Goal: Communication & Community: Answer question/provide support

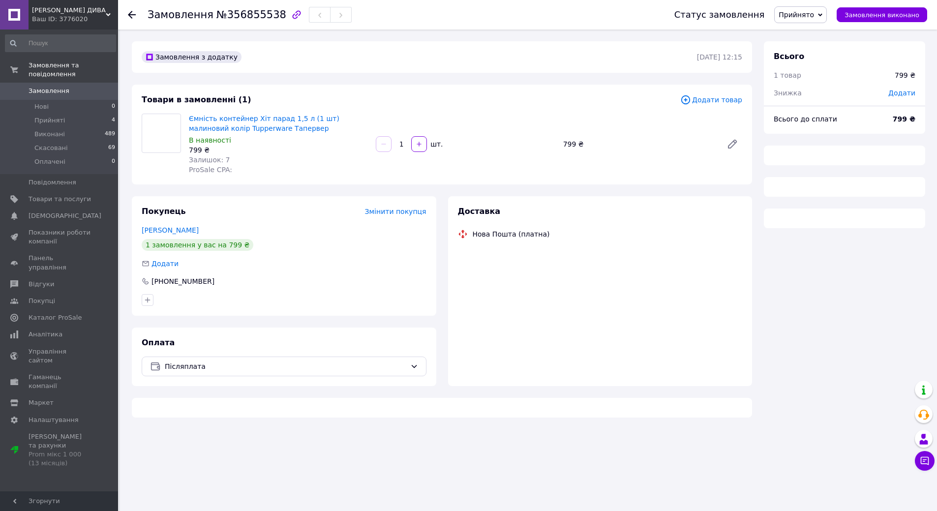
scroll to position [195, 0]
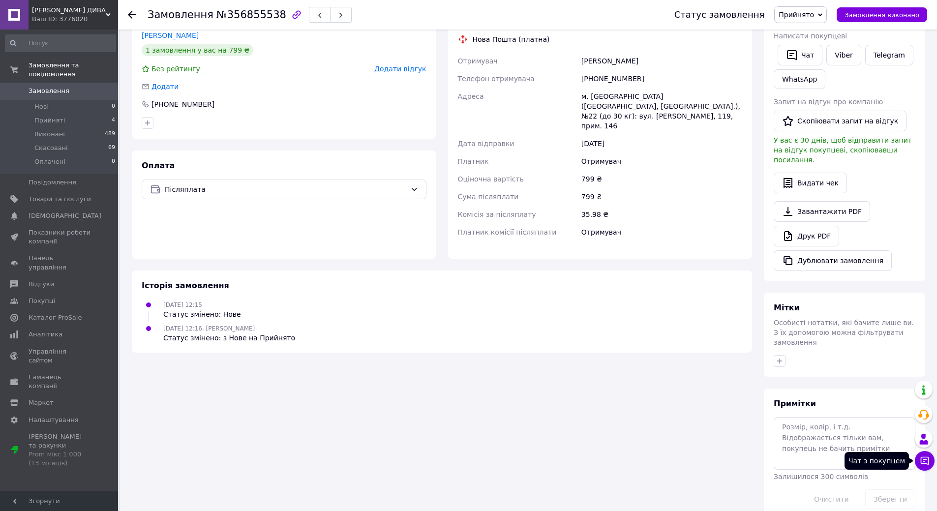
click at [927, 465] on icon at bounding box center [925, 461] width 10 height 10
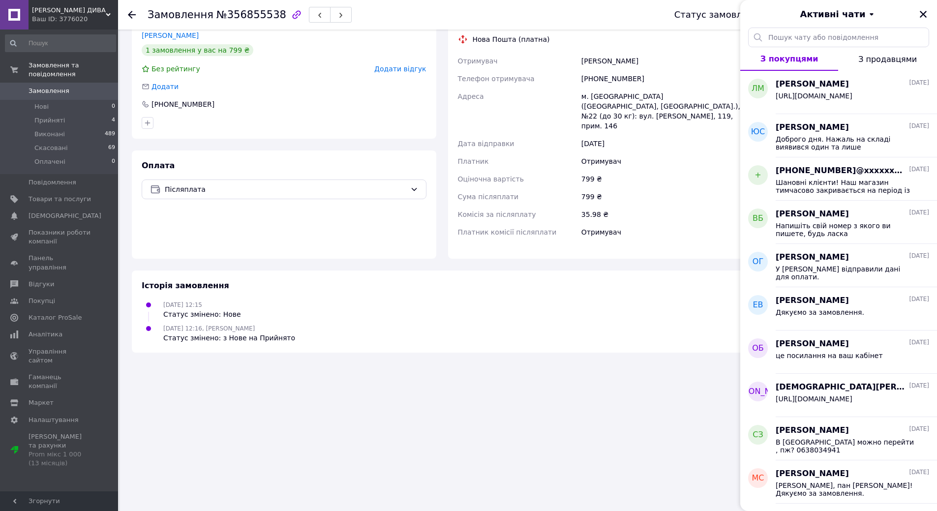
drag, startPoint x: 924, startPoint y: 15, endPoint x: 703, endPoint y: 66, distance: 226.5
click at [923, 16] on icon "Закрити" at bounding box center [923, 14] width 9 height 9
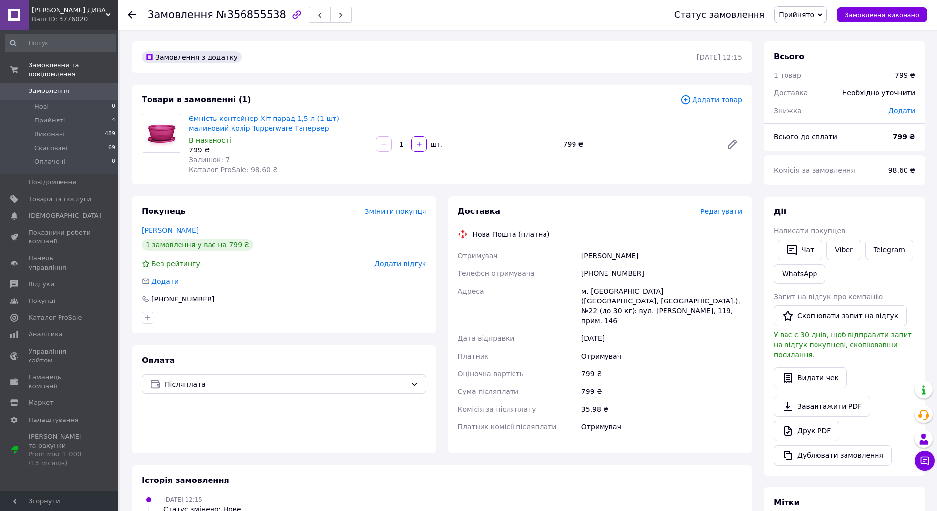
scroll to position [49, 0]
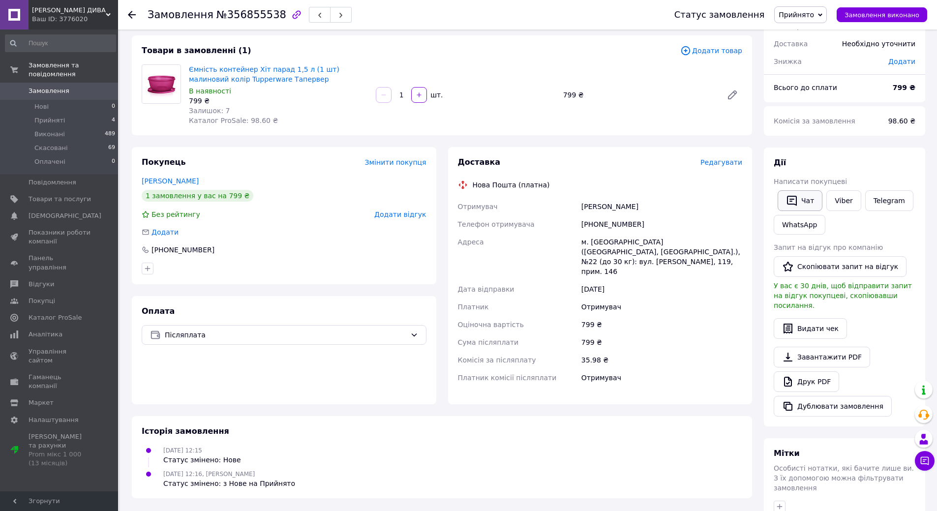
click at [807, 202] on button "Чат" at bounding box center [799, 200] width 45 height 21
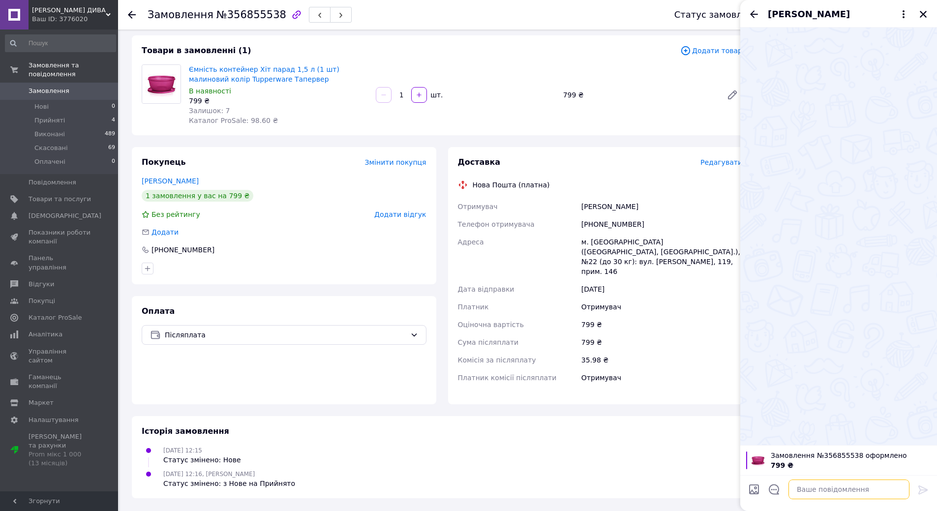
click at [803, 493] on textarea at bounding box center [848, 489] width 121 height 20
type textarea "Доброго вечора. Не можемо до Вас дозвонитися."
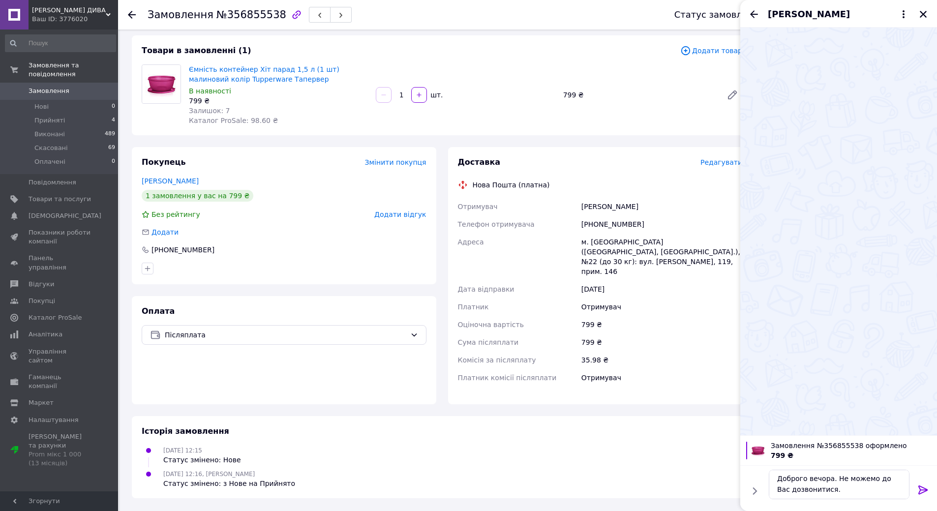
click at [922, 491] on icon at bounding box center [923, 490] width 12 height 12
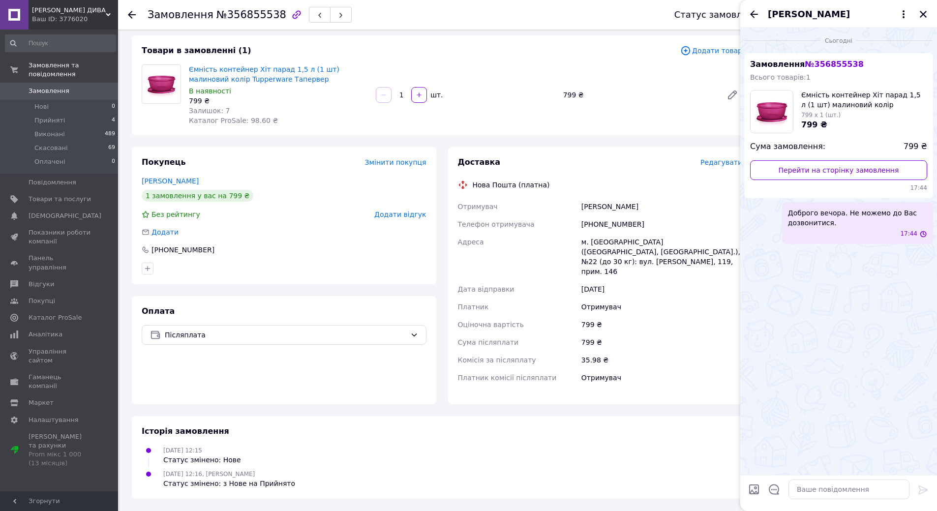
scroll to position [0, 0]
click at [800, 493] on textarea at bounding box center [848, 489] width 121 height 20
type textarea "[PERSON_NAME]"
type textarea "Будь ласка, наберіть нас у [GEOGRAPHIC_DATA] чи Телеграм."
click at [925, 495] on icon at bounding box center [923, 490] width 12 height 12
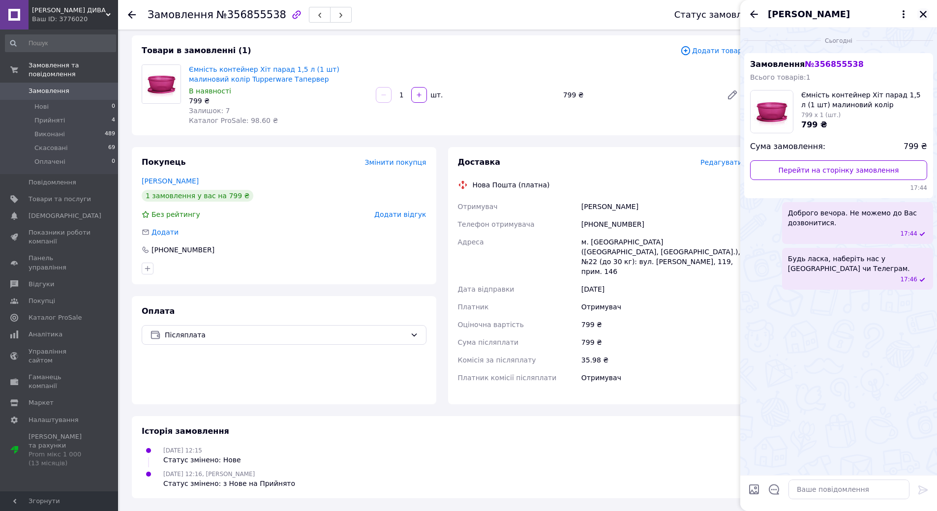
click at [923, 19] on button "Закрити" at bounding box center [923, 14] width 12 height 12
